Goal: Information Seeking & Learning: Learn about a topic

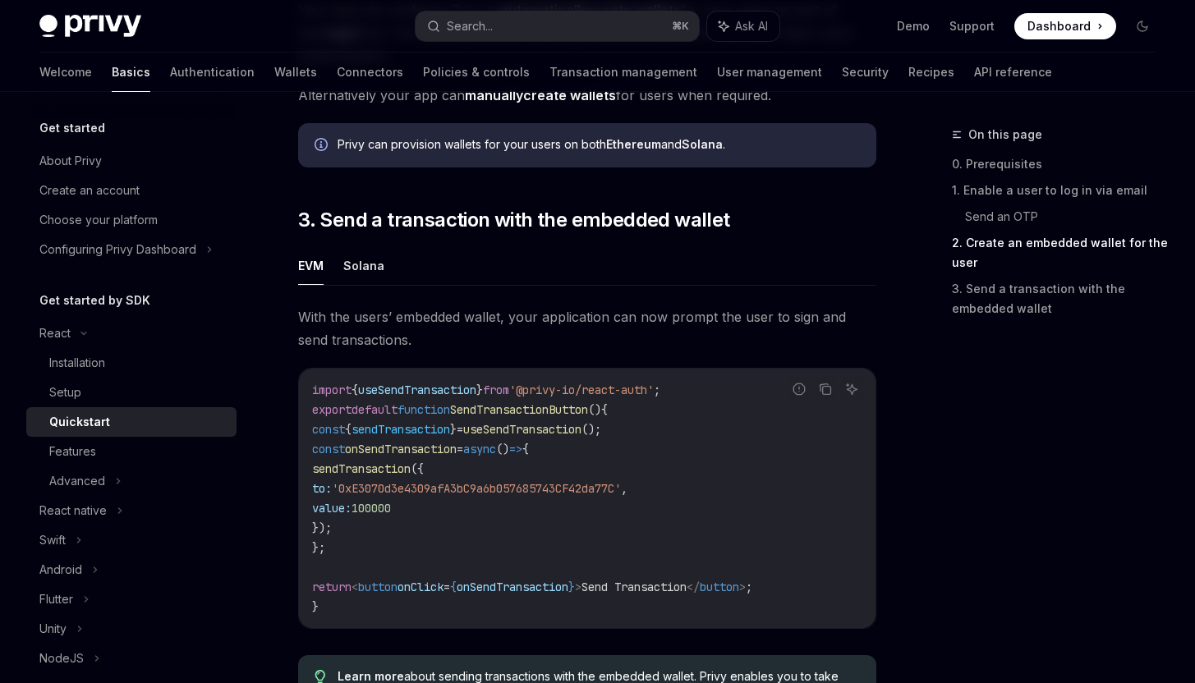
scroll to position [1259, 0]
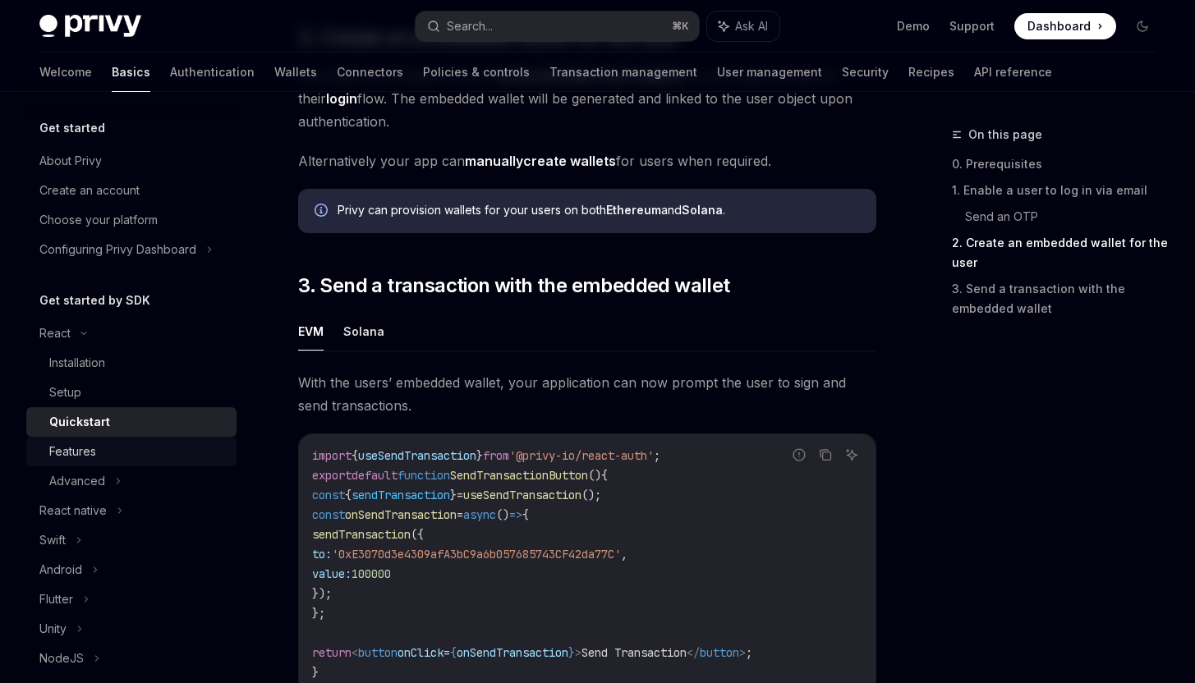
click at [168, 447] on div "Features" at bounding box center [137, 452] width 177 height 20
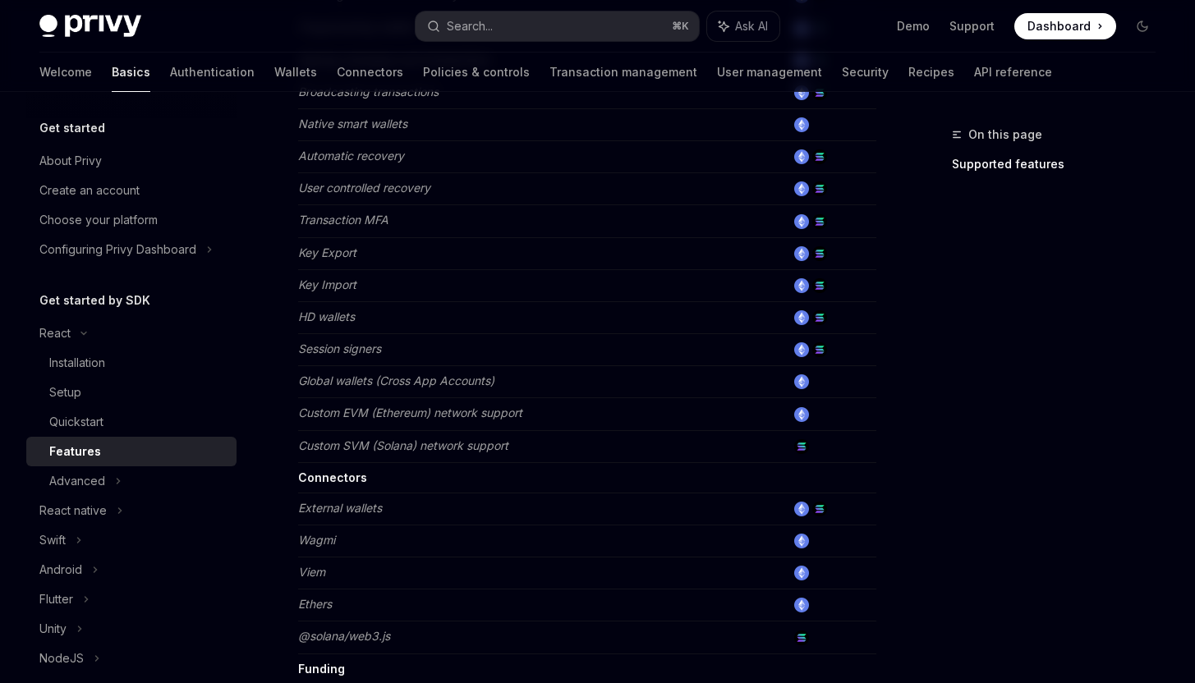
scroll to position [728, 0]
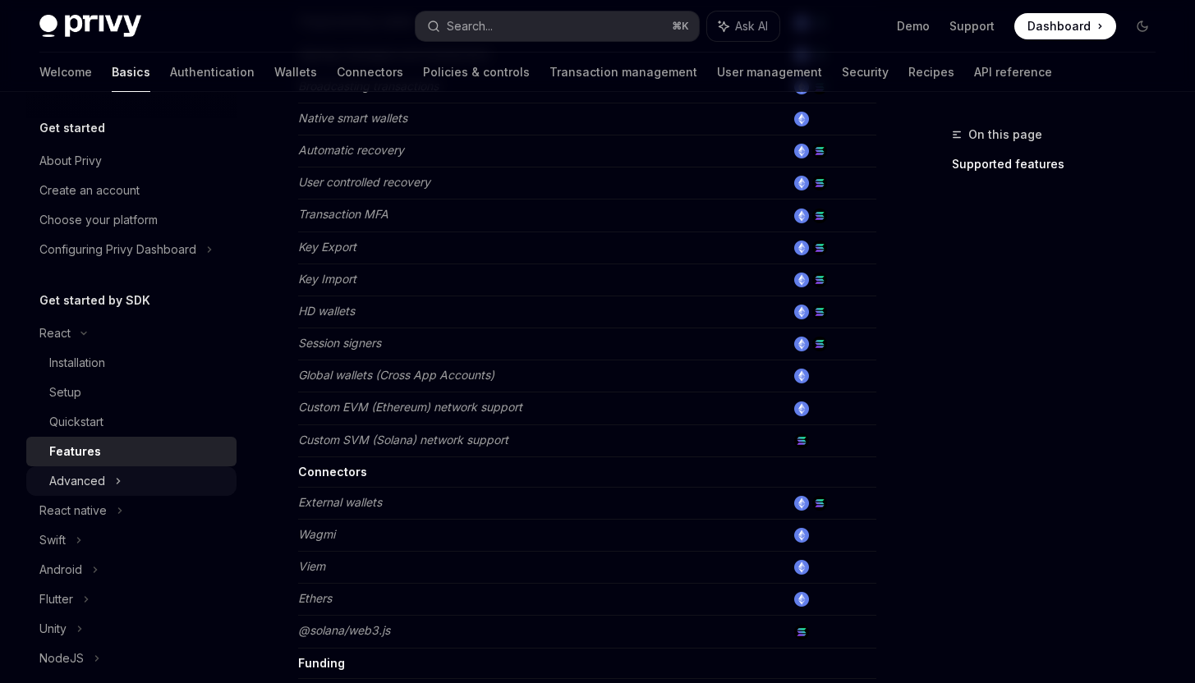
click at [183, 483] on div "Advanced" at bounding box center [131, 481] width 210 height 30
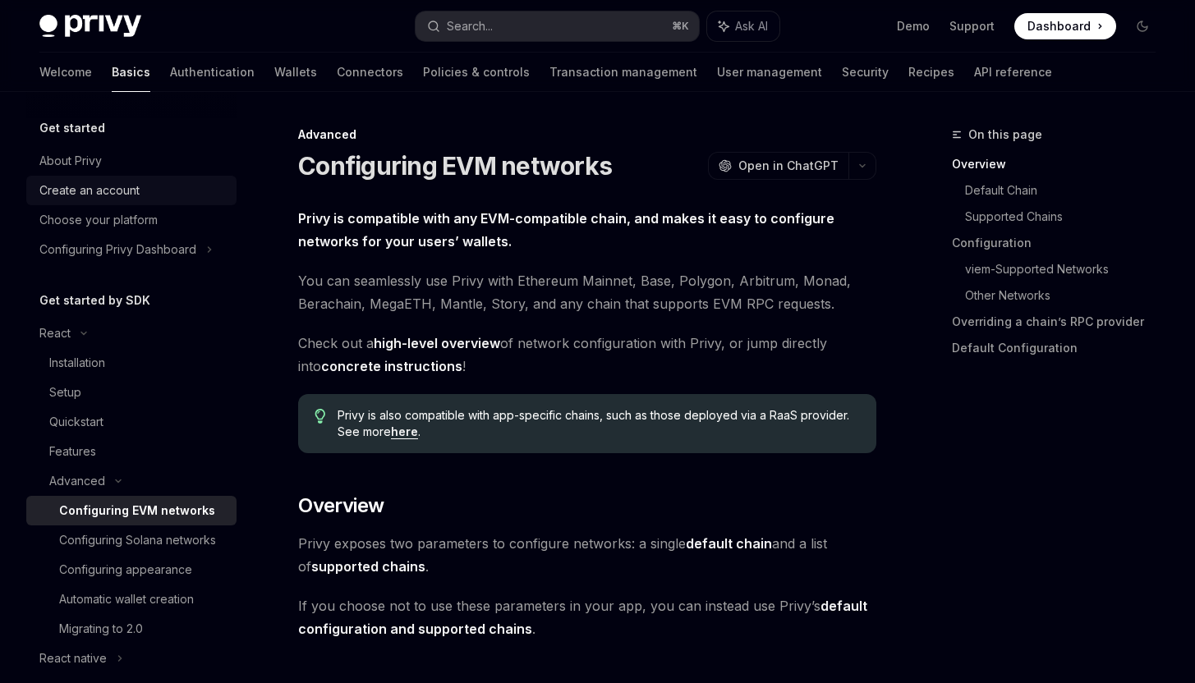
click at [173, 194] on div "Create an account" at bounding box center [132, 191] width 187 height 20
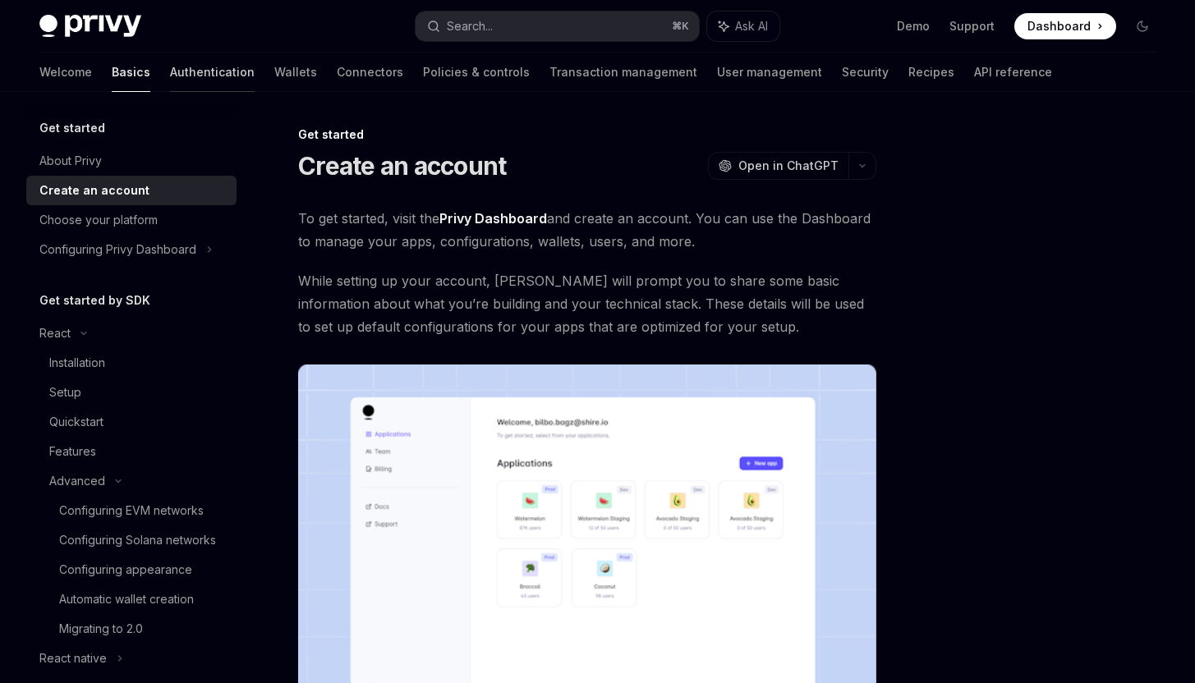
click at [170, 74] on link "Authentication" at bounding box center [212, 72] width 85 height 39
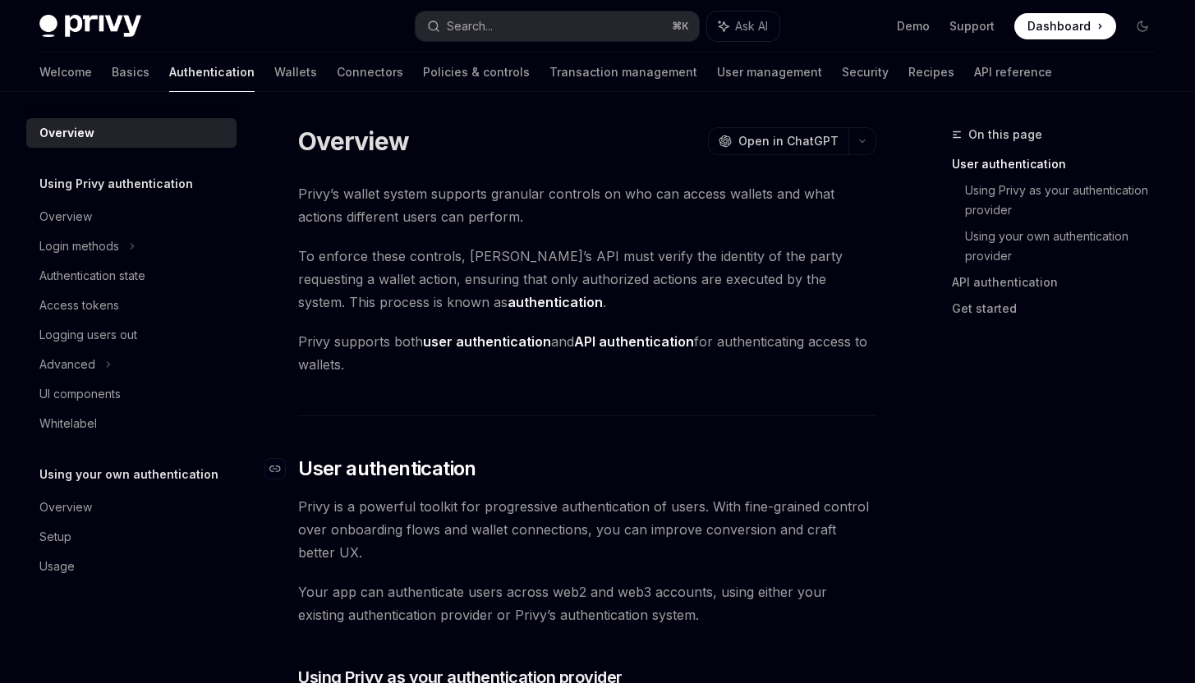
click at [546, 464] on h2 "​ User authentication" at bounding box center [587, 469] width 578 height 26
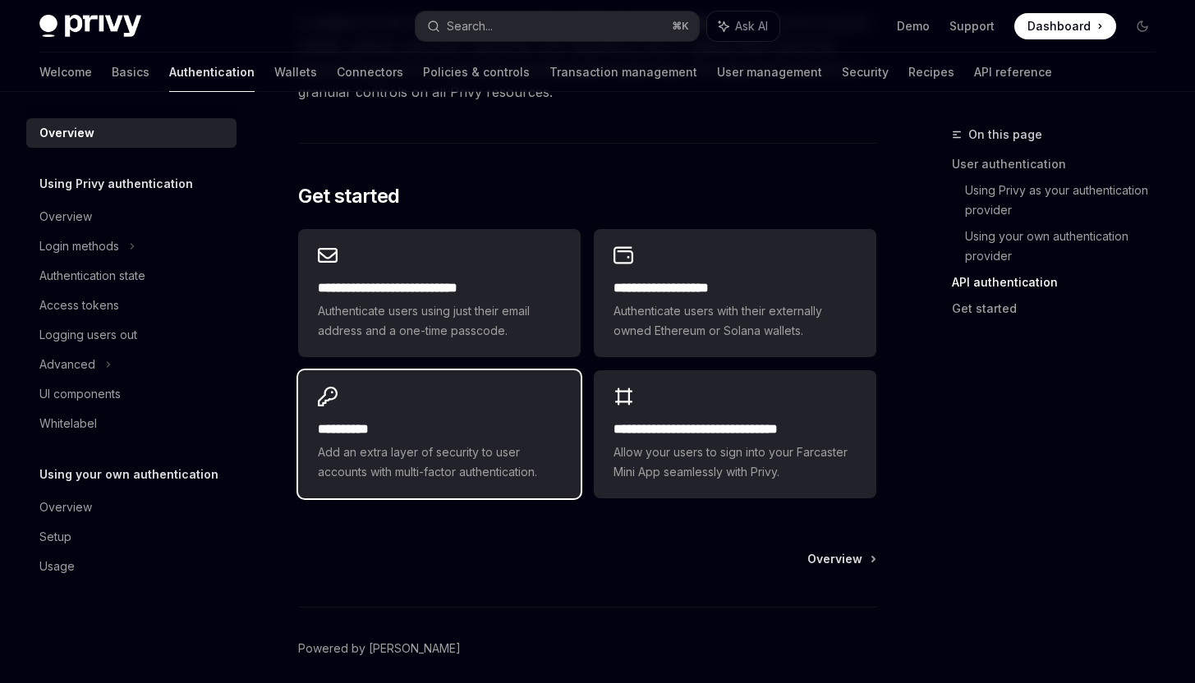
scroll to position [1316, 0]
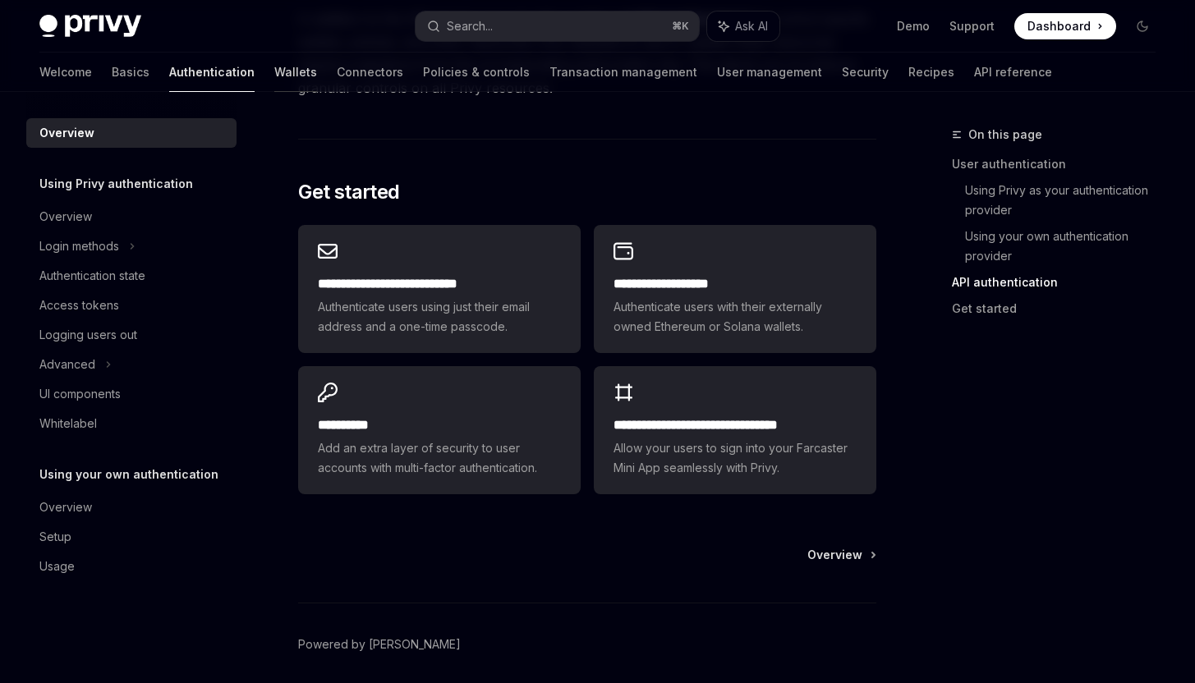
click at [274, 63] on link "Wallets" at bounding box center [295, 72] width 43 height 39
type textarea "*"
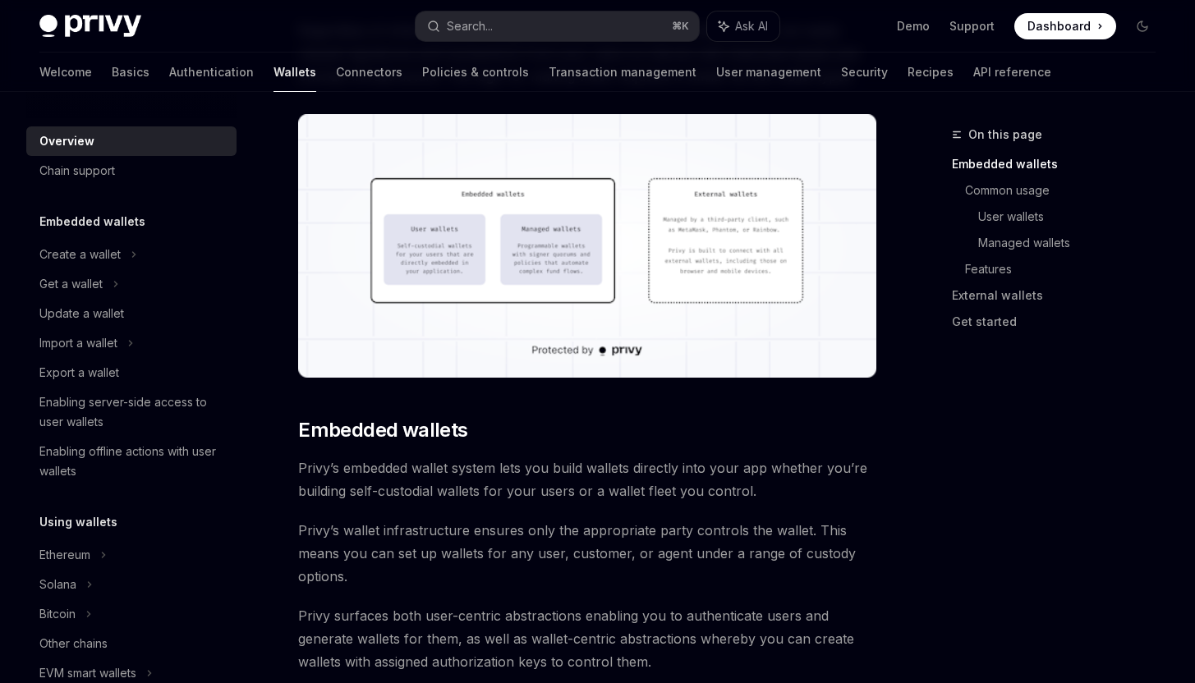
scroll to position [631, 0]
